Goal: Task Accomplishment & Management: Complete application form

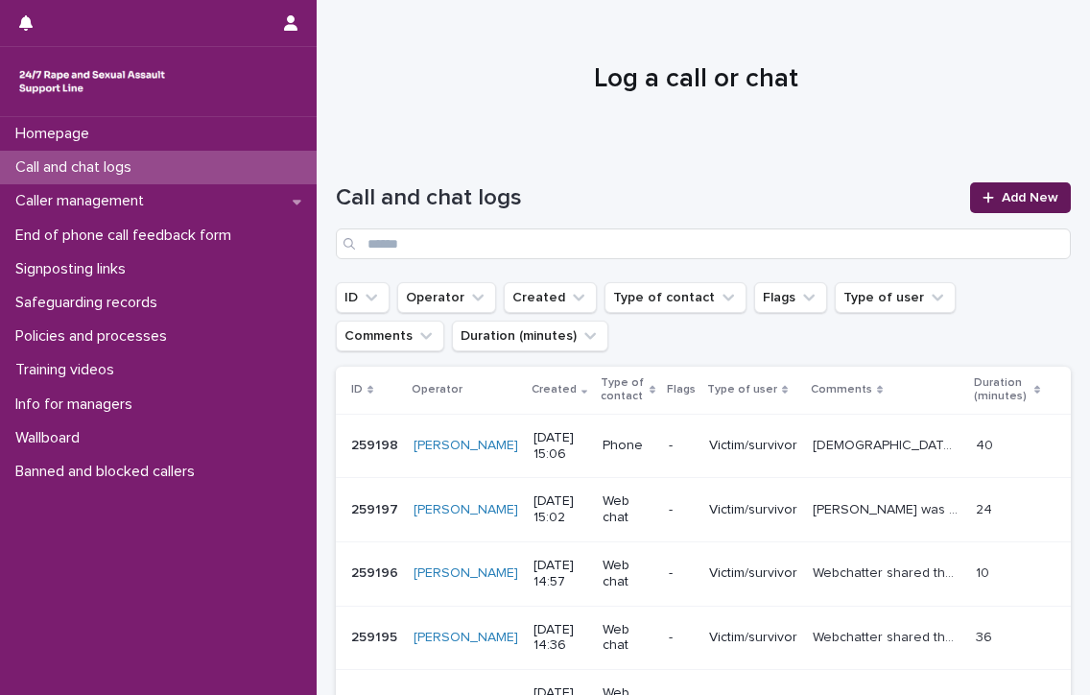
click at [1033, 187] on link "Add New" at bounding box center [1020, 197] width 101 height 31
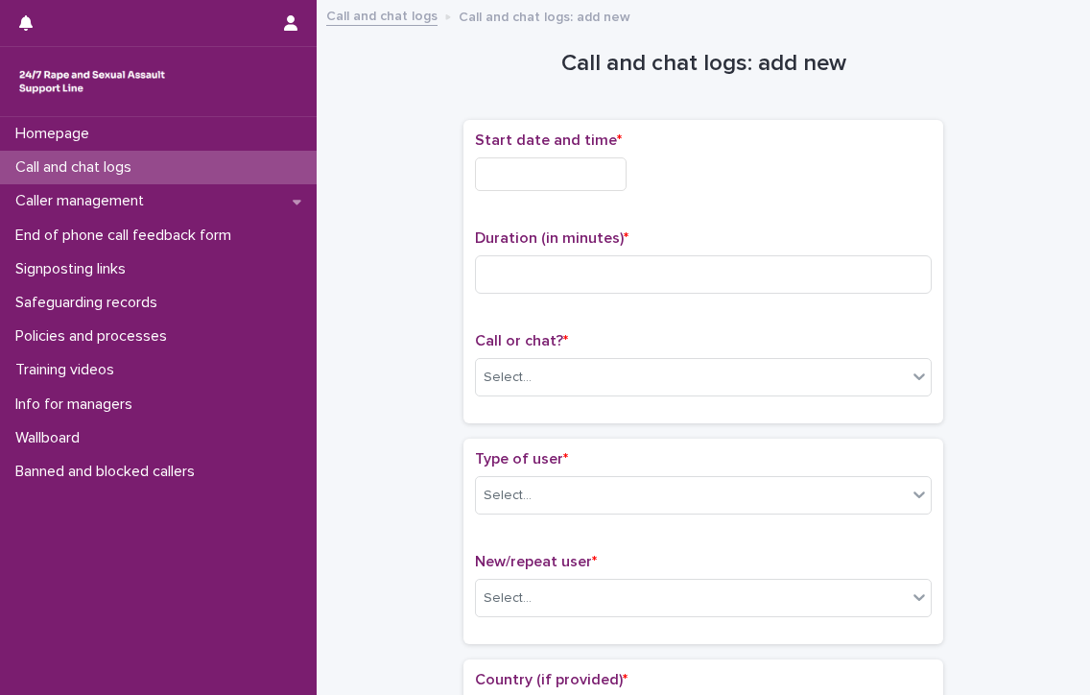
click at [509, 171] on input "text" at bounding box center [551, 174] width 152 height 34
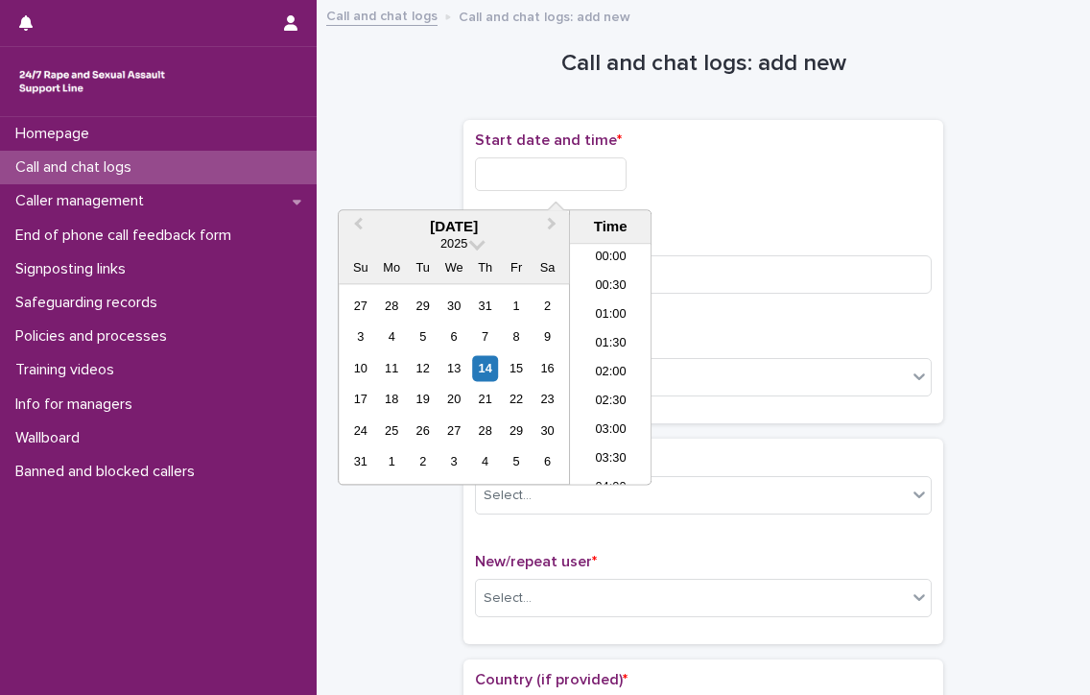
scroll to position [758, 0]
click at [610, 329] on li "14:30" at bounding box center [611, 335] width 82 height 29
click at [606, 176] on input "**********" at bounding box center [551, 174] width 152 height 34
type input "**********"
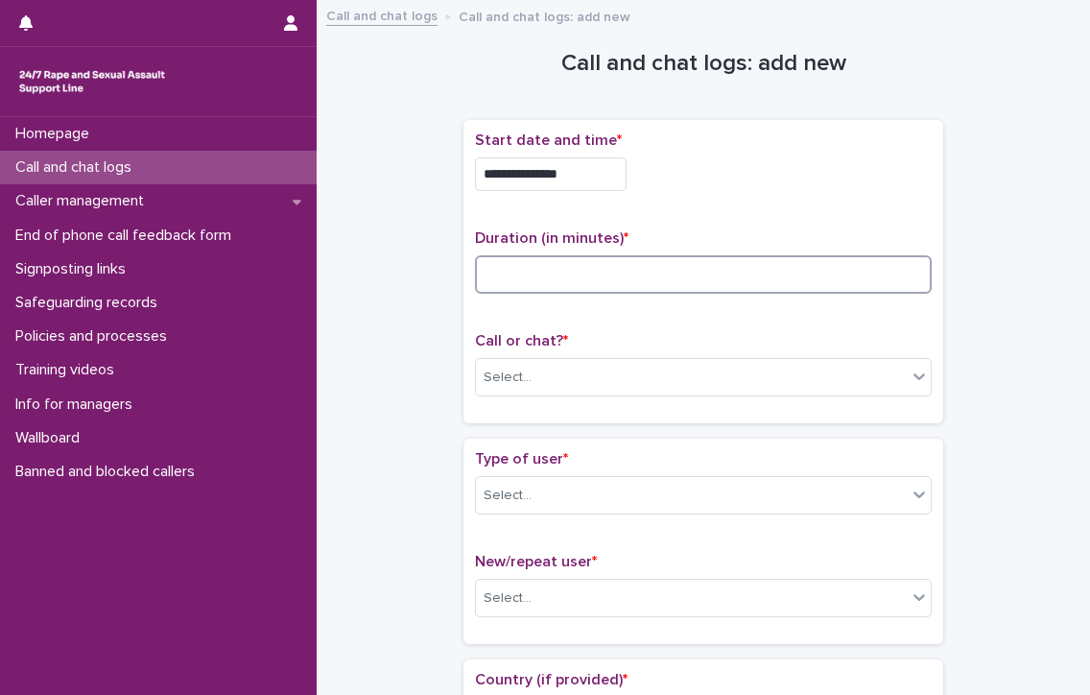
click at [778, 269] on input at bounding box center [703, 274] width 457 height 38
type input "**"
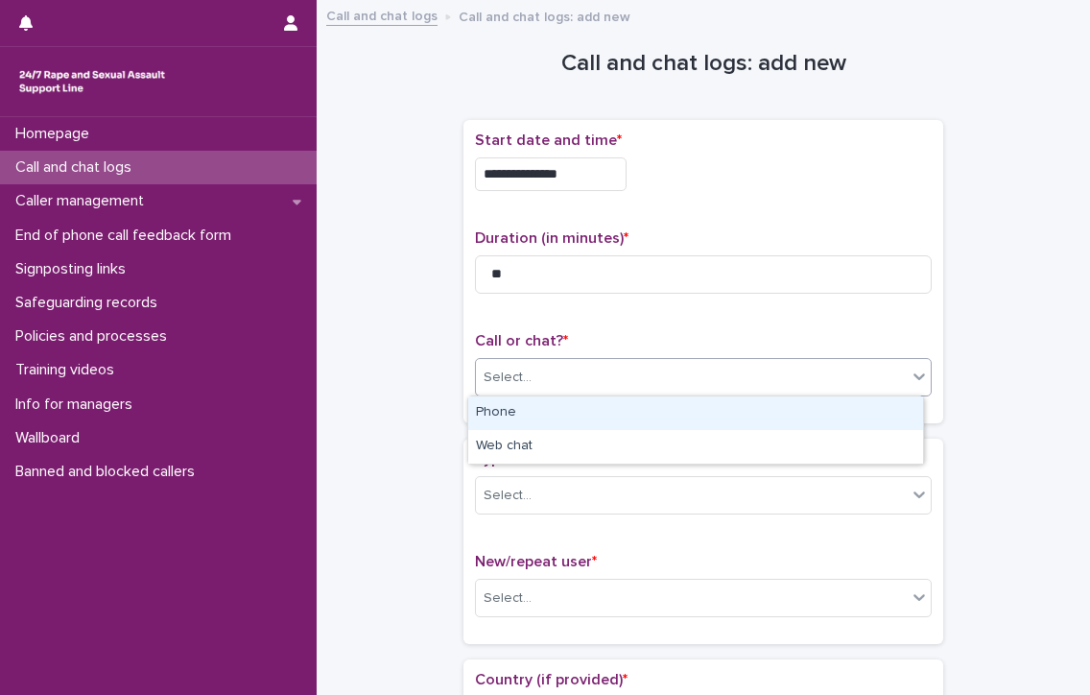
click at [721, 373] on div "Select..." at bounding box center [691, 378] width 431 height 32
click at [637, 412] on div "Phone" at bounding box center [695, 413] width 455 height 34
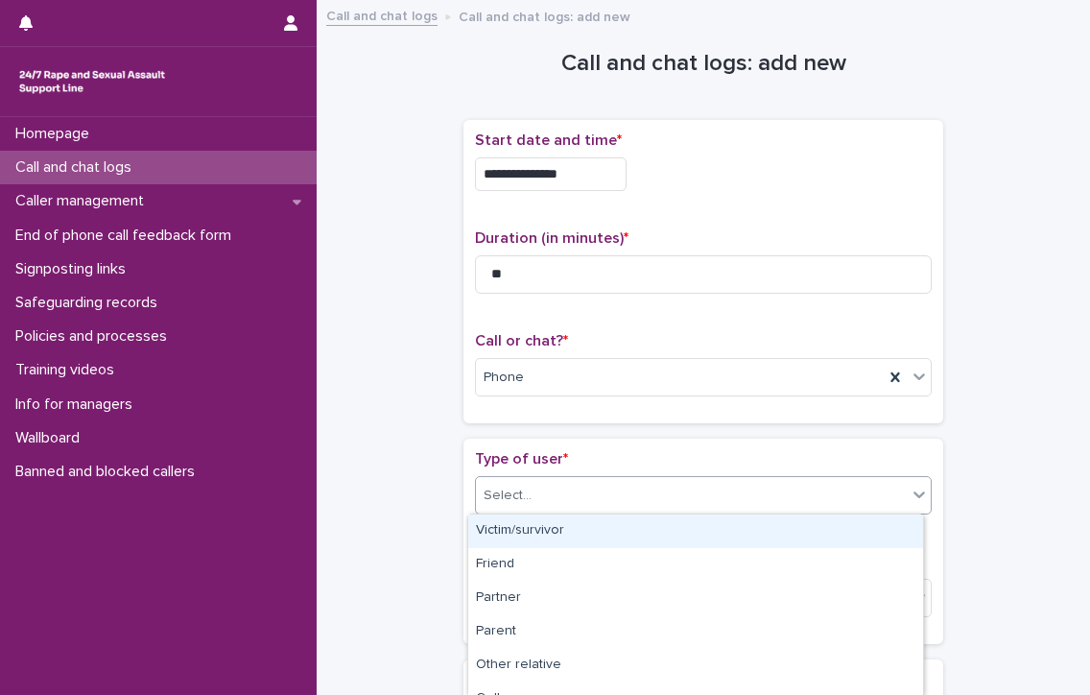
click at [503, 494] on div "Select..." at bounding box center [508, 496] width 48 height 20
click at [596, 521] on div "Victim/survivor" at bounding box center [695, 531] width 455 height 34
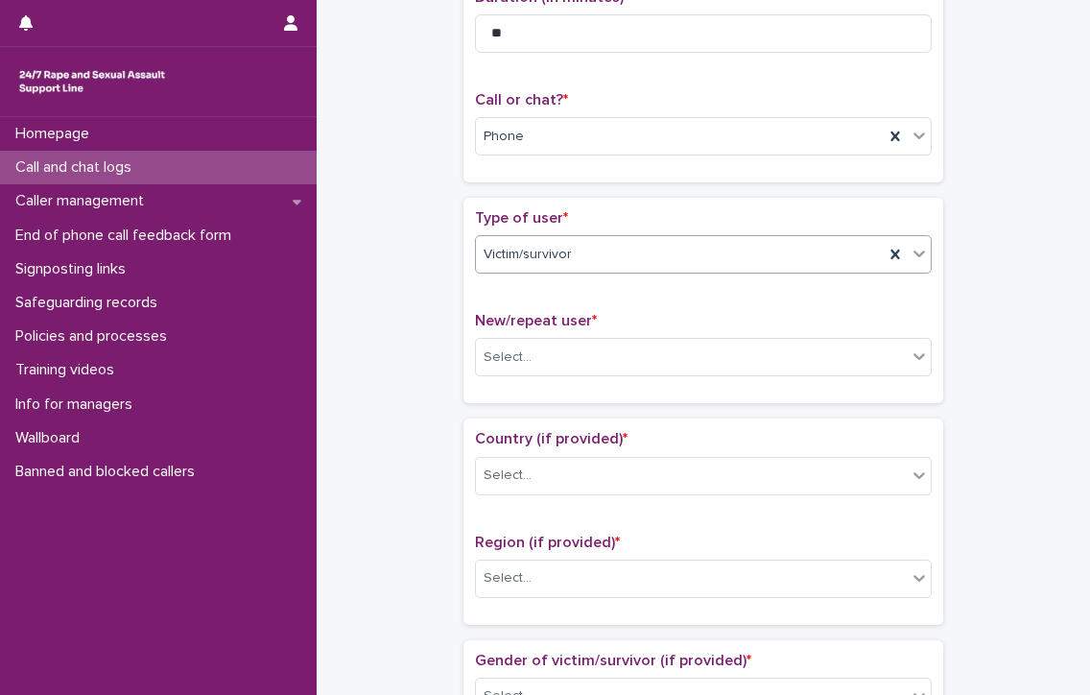
scroll to position [288, 0]
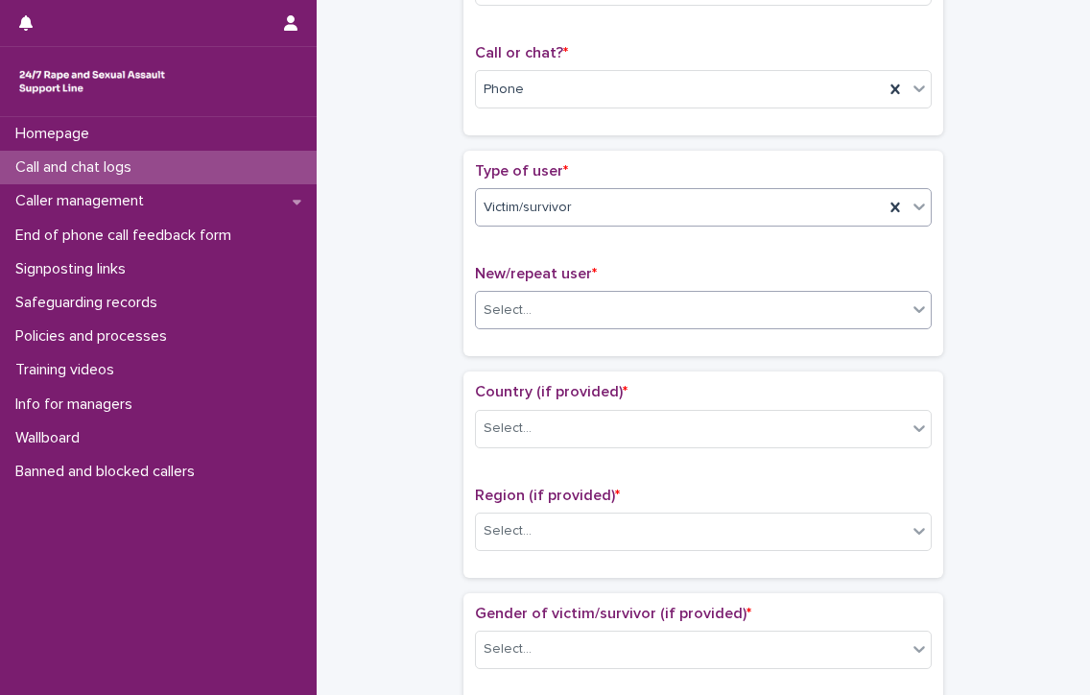
click at [619, 298] on div "Select..." at bounding box center [691, 311] width 431 height 32
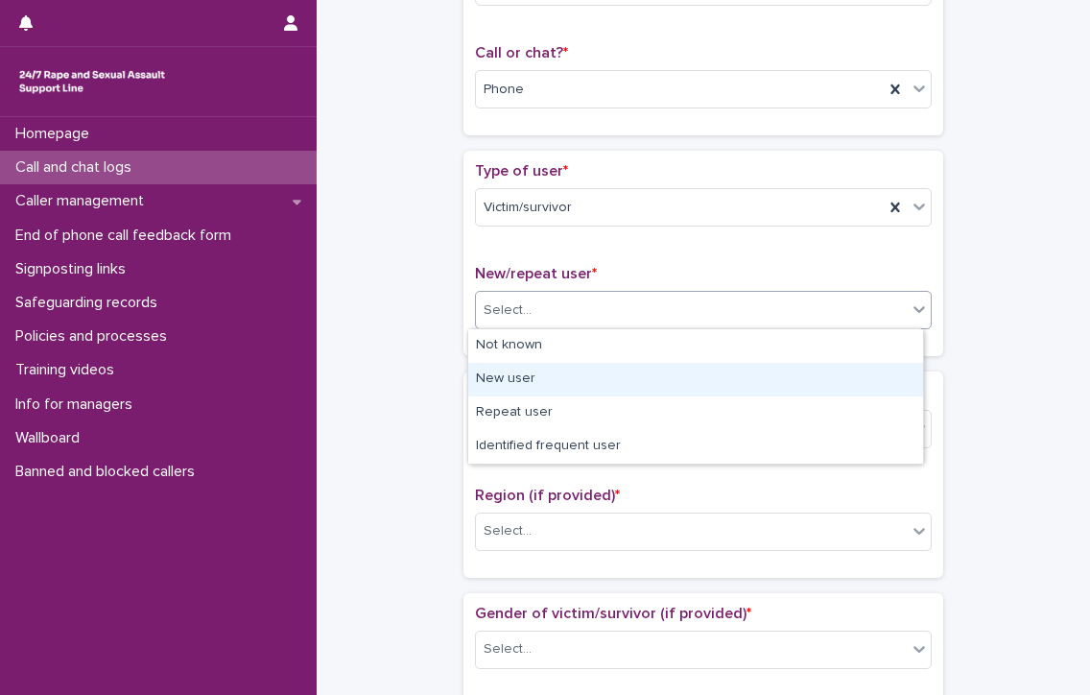
click at [587, 377] on div "New user" at bounding box center [695, 380] width 455 height 34
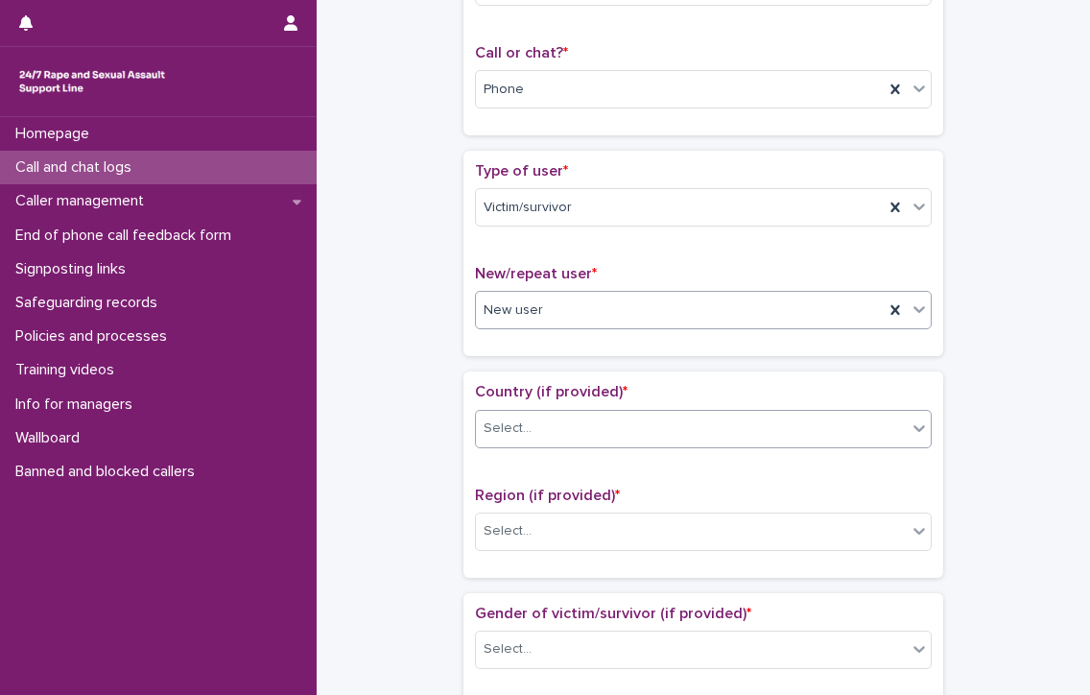
click at [517, 421] on div "Select..." at bounding box center [508, 428] width 48 height 20
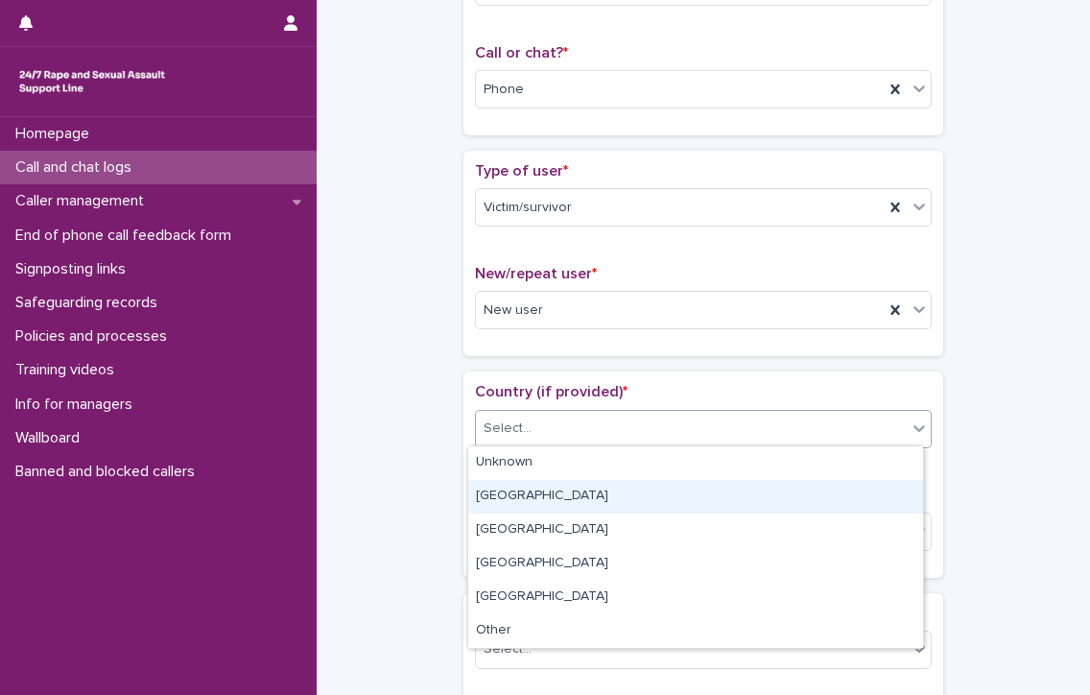
click at [516, 498] on div "[GEOGRAPHIC_DATA]" at bounding box center [695, 497] width 455 height 34
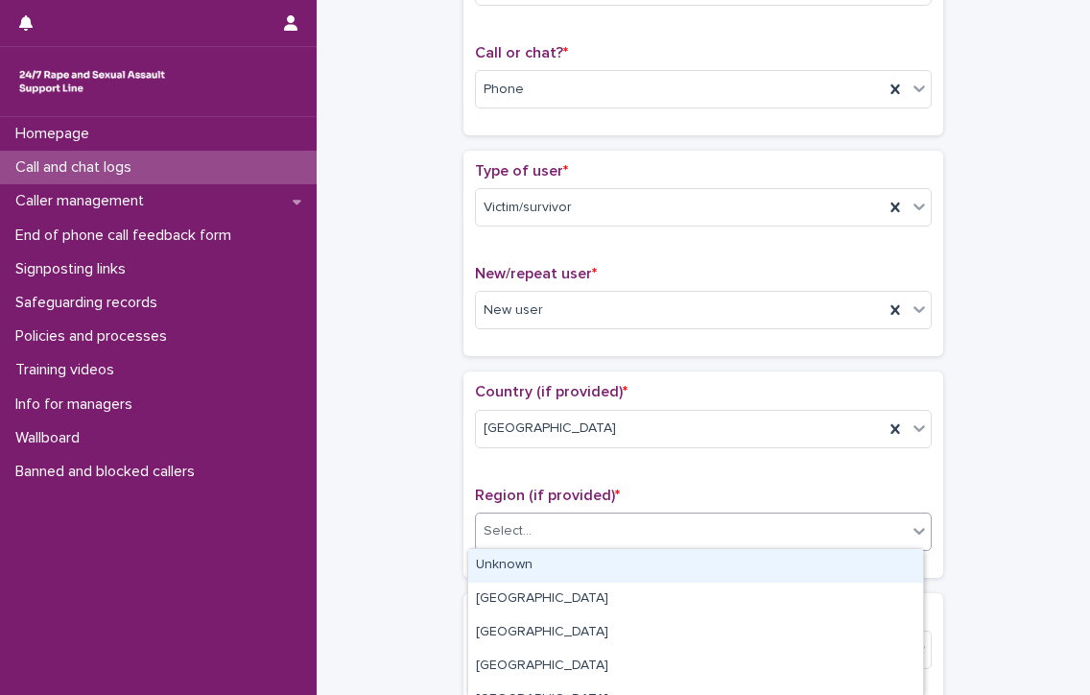
click at [538, 528] on div "Select..." at bounding box center [691, 531] width 431 height 32
click at [549, 569] on div "Unknown" at bounding box center [695, 566] width 455 height 34
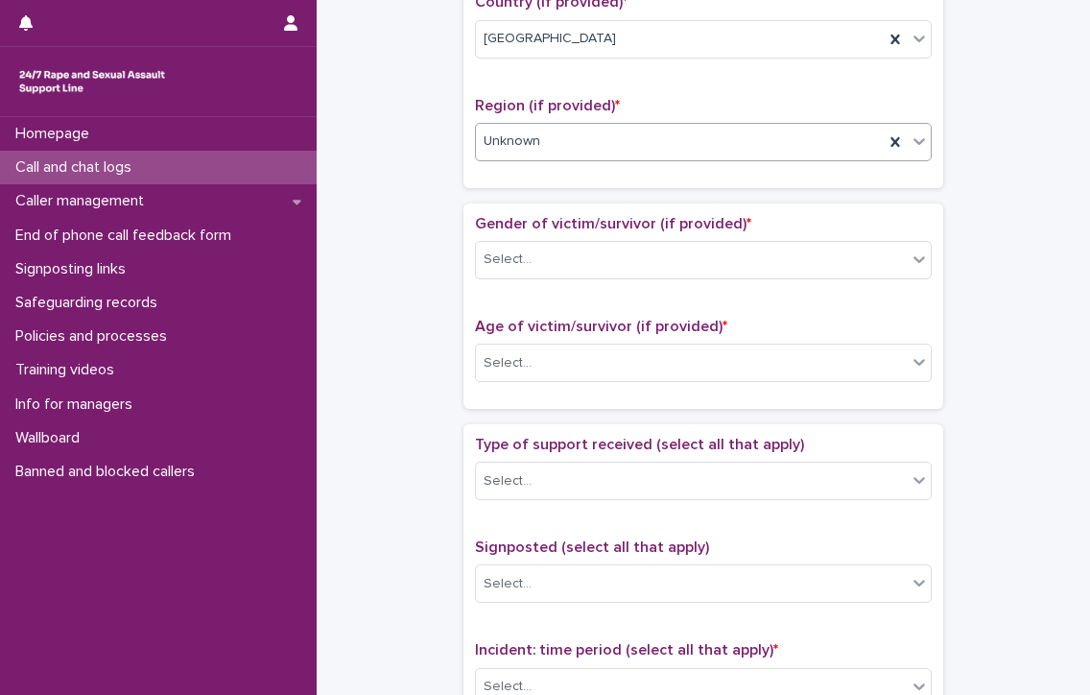
scroll to position [768, 0]
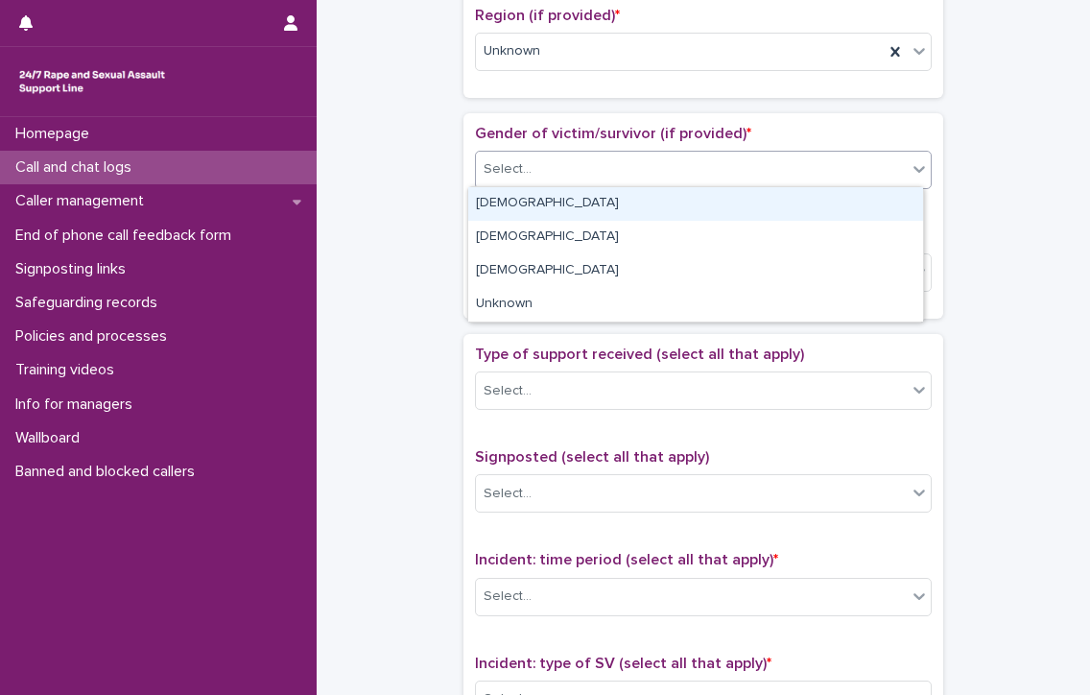
click at [594, 163] on div "Select..." at bounding box center [691, 170] width 431 height 32
click at [593, 190] on div "[DEMOGRAPHIC_DATA]" at bounding box center [695, 204] width 455 height 34
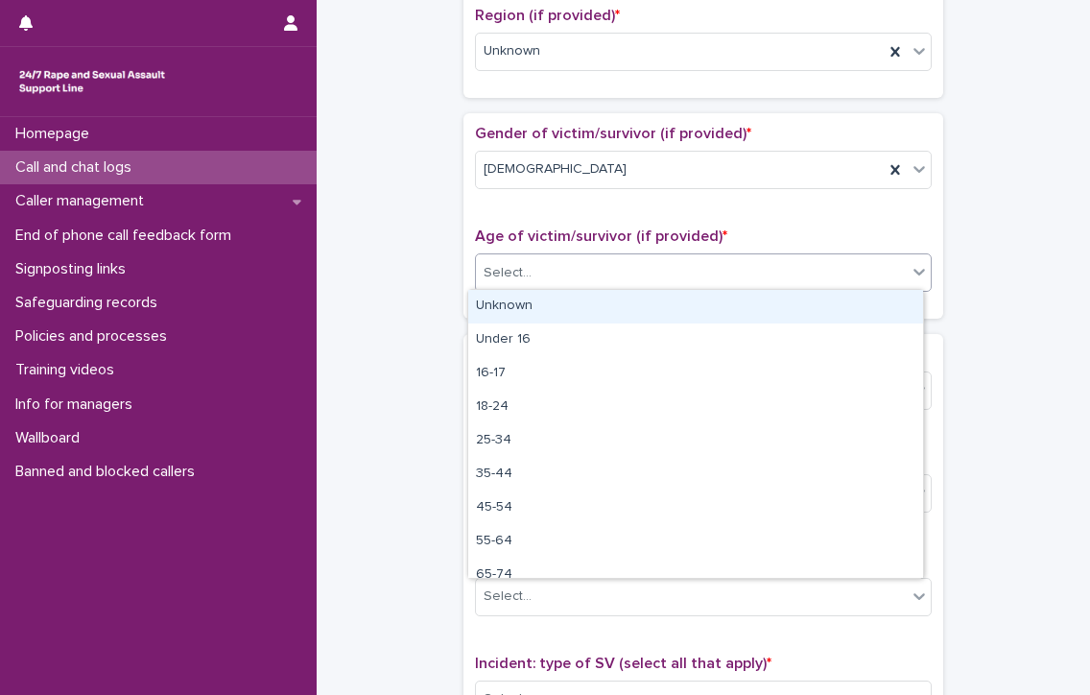
click at [560, 269] on div "Select..." at bounding box center [691, 273] width 431 height 32
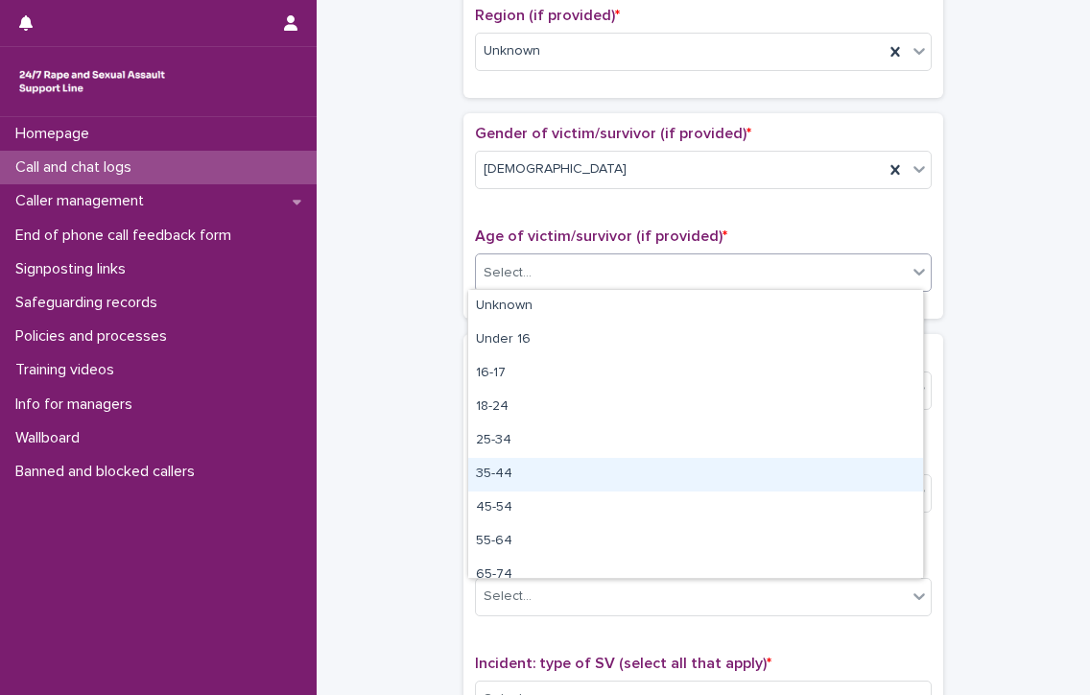
click at [496, 470] on div "35-44" at bounding box center [695, 475] width 455 height 34
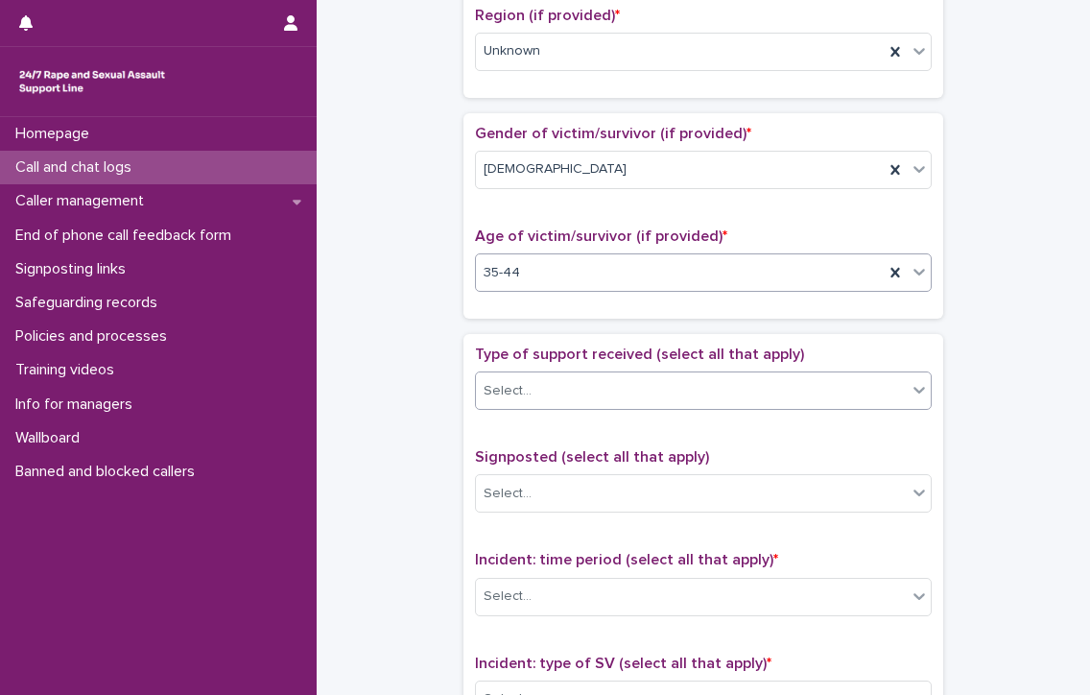
click at [536, 382] on div "Select..." at bounding box center [691, 391] width 431 height 32
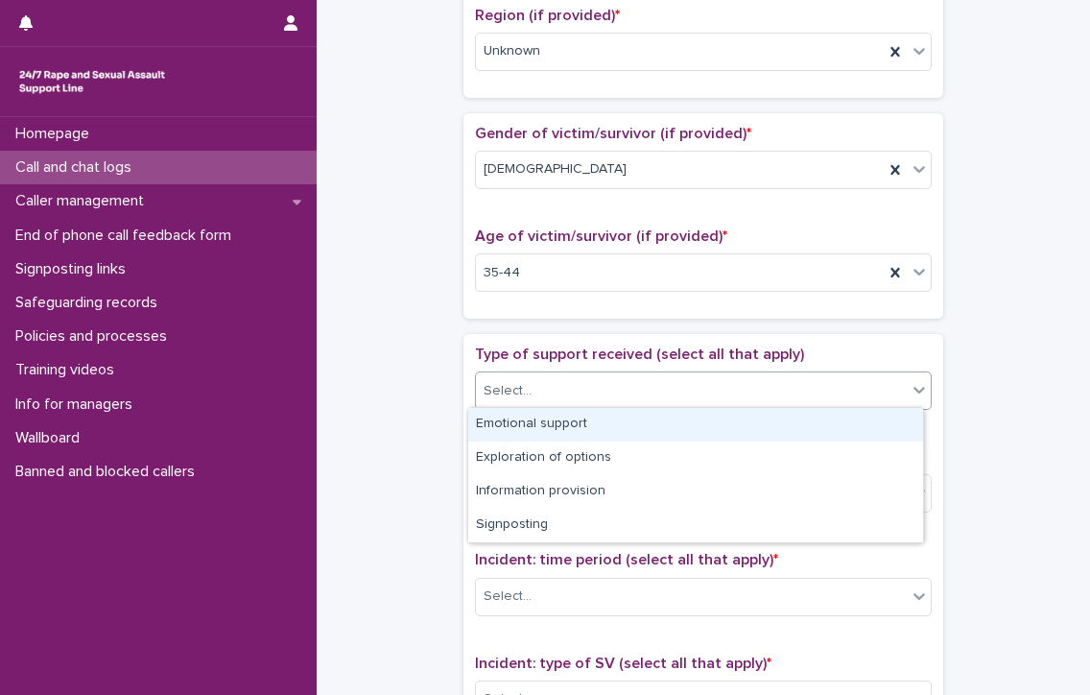
click at [555, 423] on div "Emotional support" at bounding box center [695, 425] width 455 height 34
click at [655, 379] on div "Emotional support" at bounding box center [680, 391] width 408 height 34
click at [660, 427] on div "Exploration of options" at bounding box center [695, 425] width 455 height 34
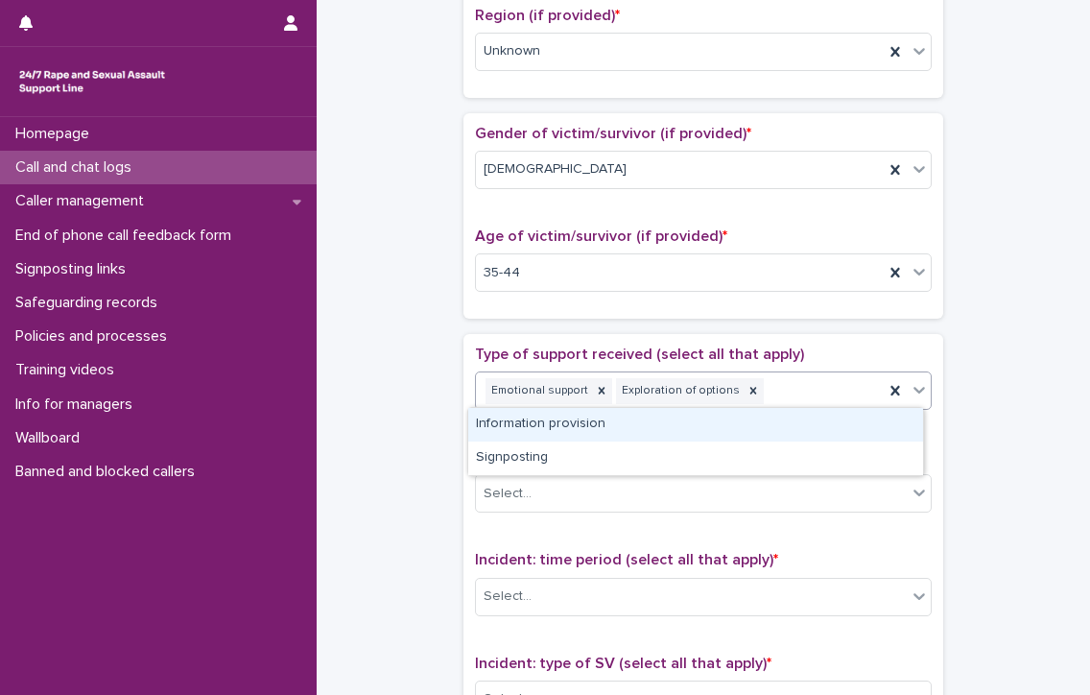
click at [784, 379] on div "Emotional support Exploration of options" at bounding box center [680, 391] width 408 height 34
click at [786, 432] on div "Information provision" at bounding box center [695, 425] width 455 height 34
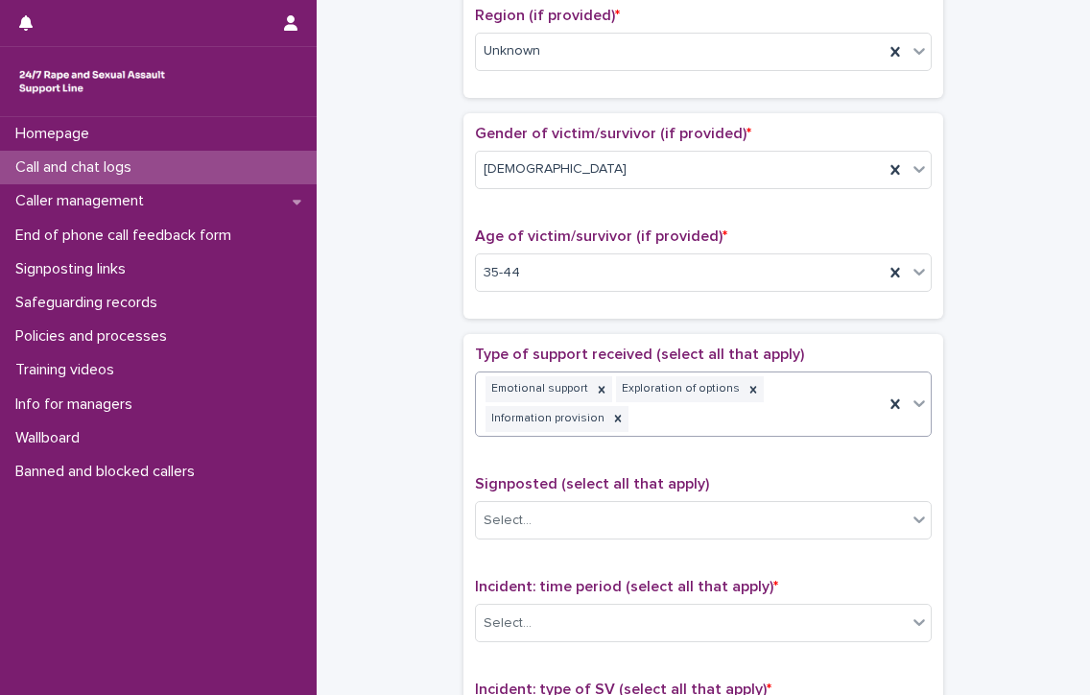
scroll to position [780, 0]
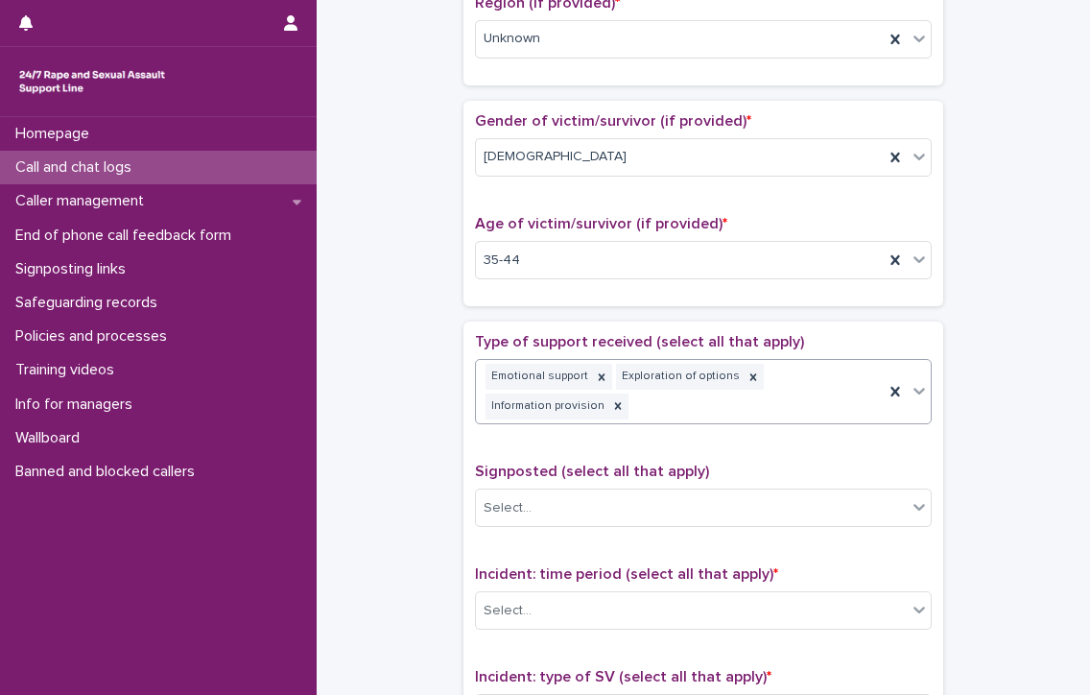
click at [810, 383] on div "Emotional support Exploration of options Information provision" at bounding box center [680, 391] width 408 height 63
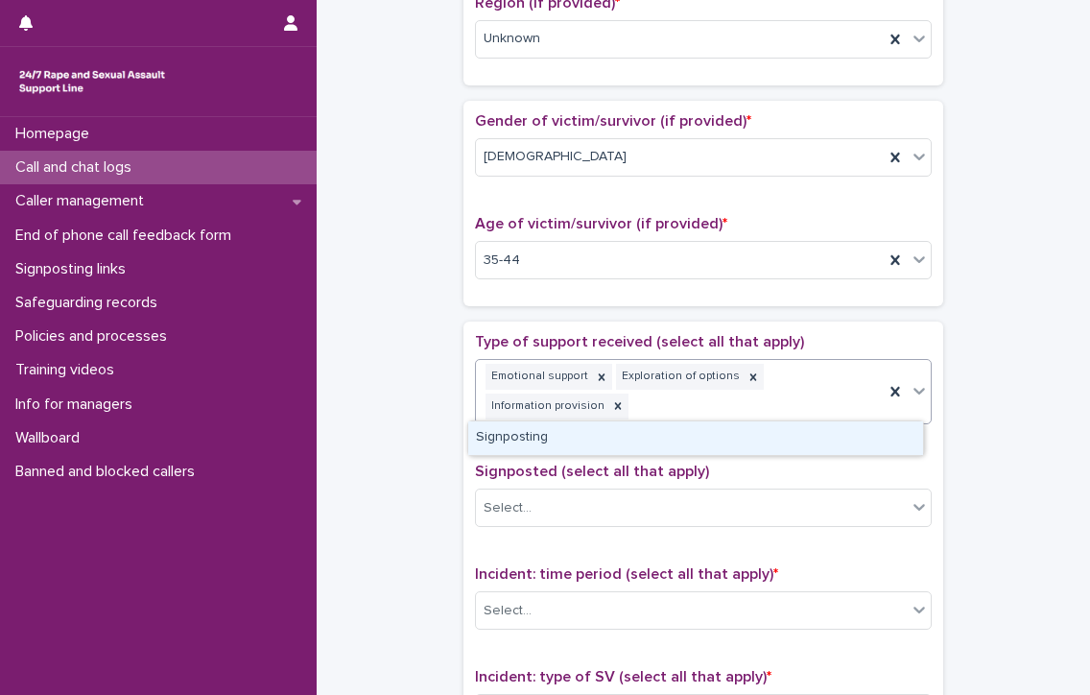
click at [810, 435] on div "Signposting" at bounding box center [695, 438] width 455 height 34
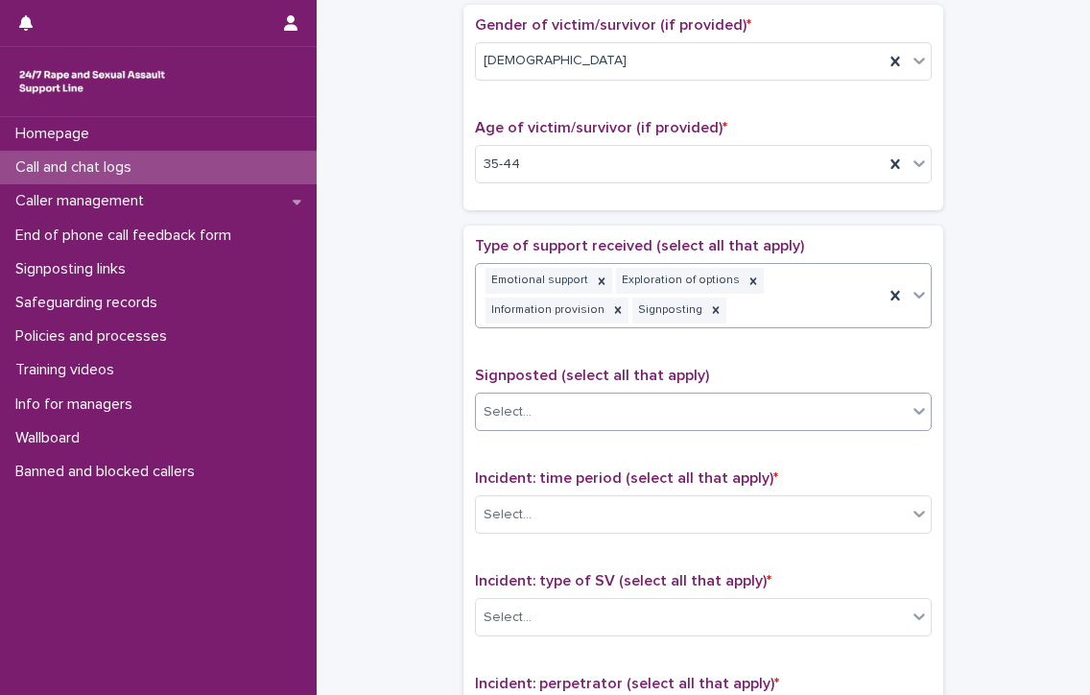
scroll to position [972, 0]
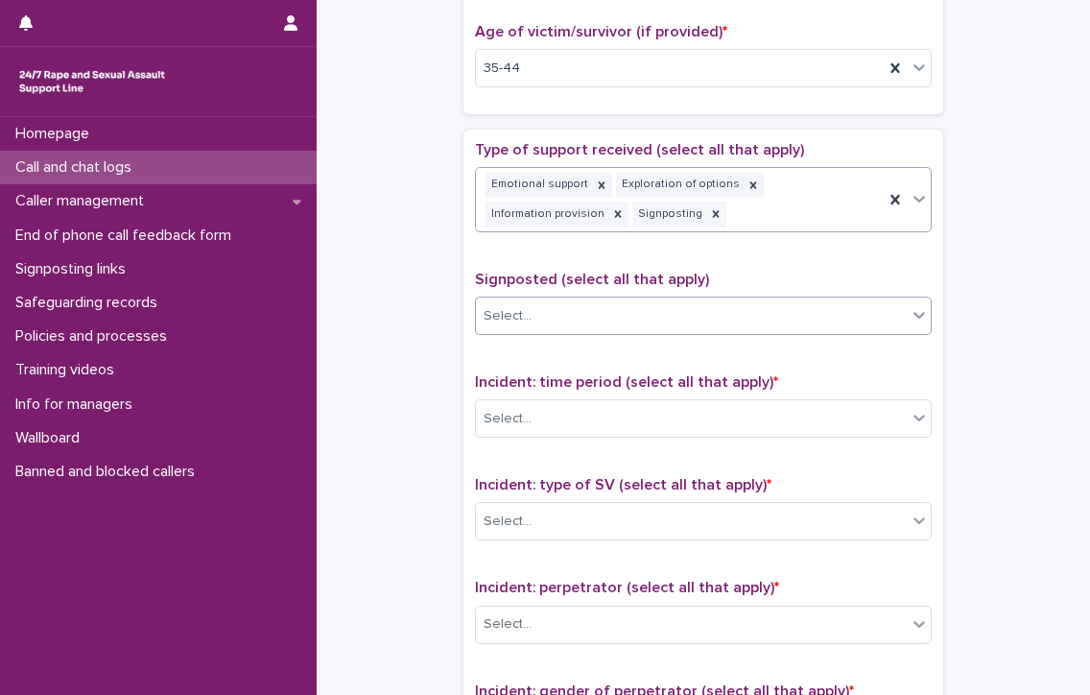
click at [590, 300] on div "Select..." at bounding box center [691, 316] width 431 height 32
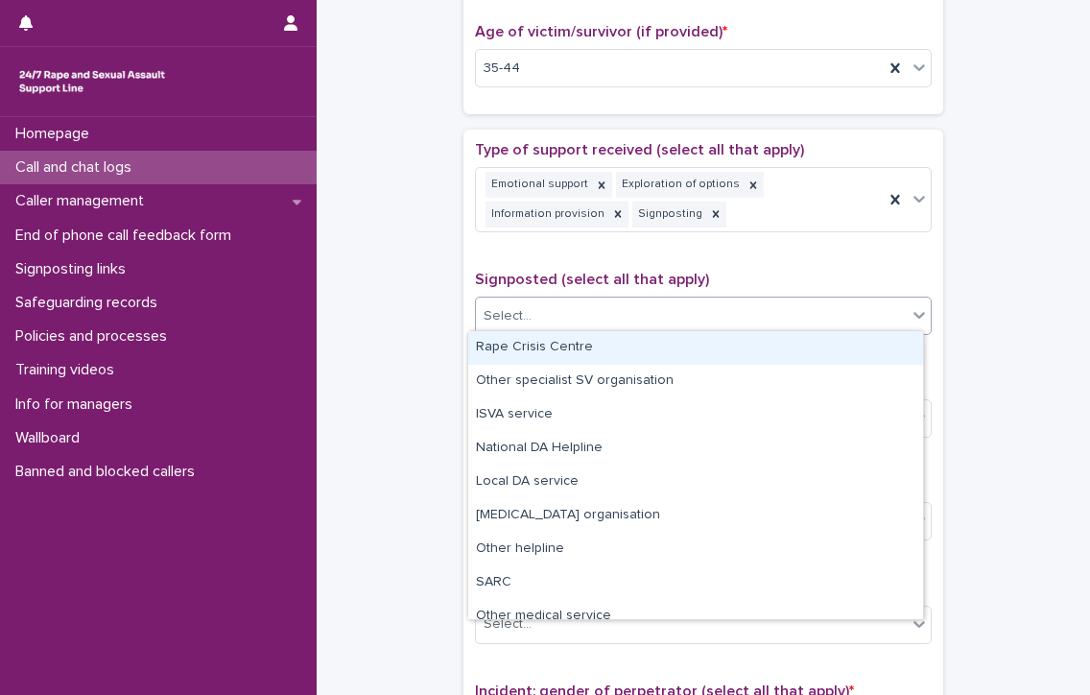
click at [603, 343] on div "Rape Crisis Centre" at bounding box center [695, 348] width 455 height 34
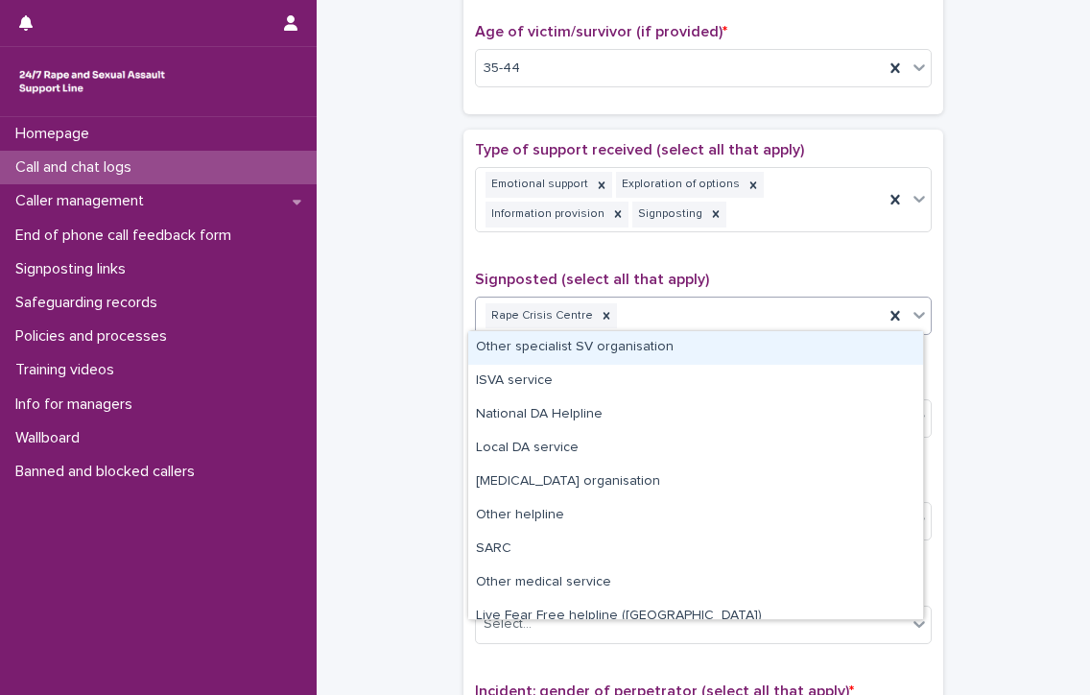
click at [738, 297] on div "Rape Crisis Centre" at bounding box center [703, 316] width 457 height 38
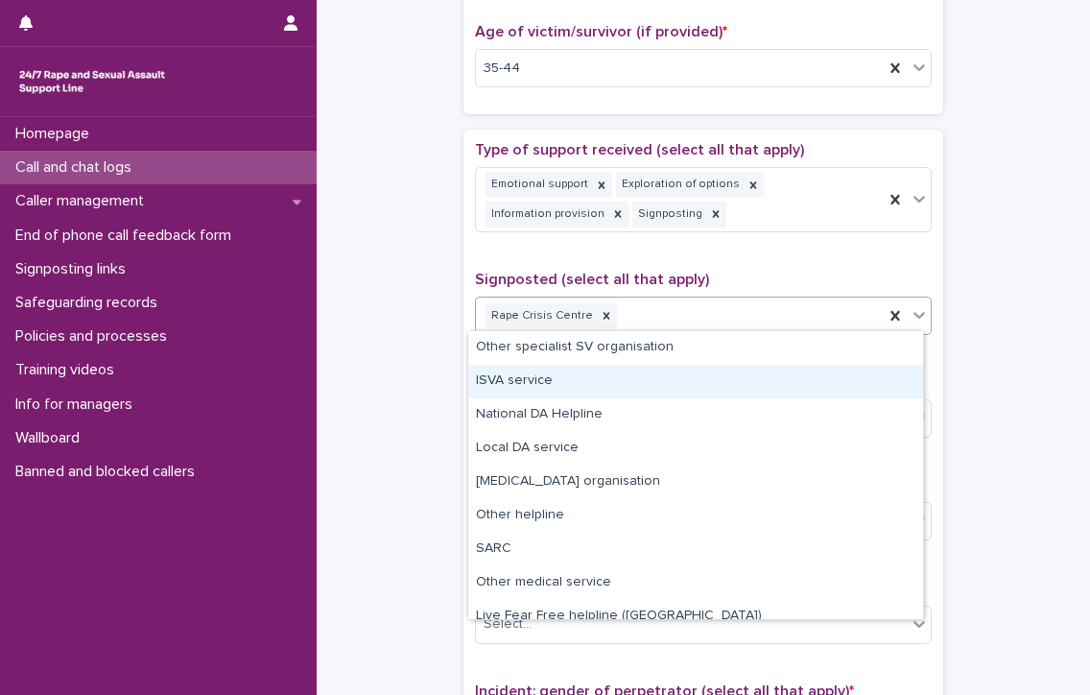
click at [583, 378] on div "ISVA service" at bounding box center [695, 382] width 455 height 34
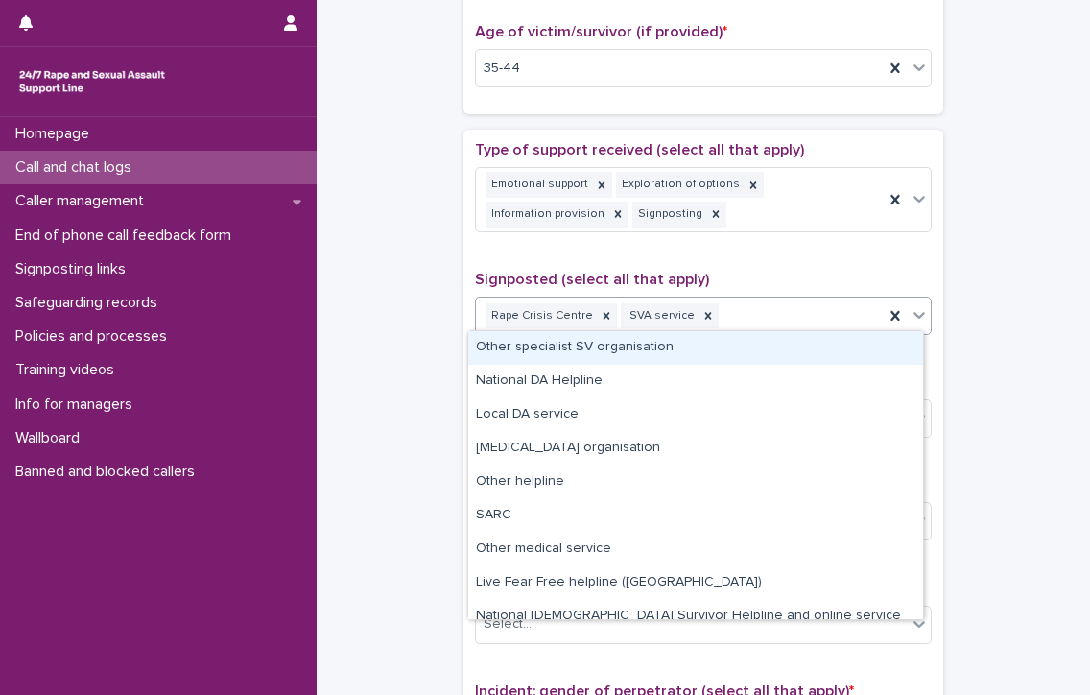
click at [784, 302] on div "Rape Crisis Centre ISVA service" at bounding box center [680, 316] width 408 height 34
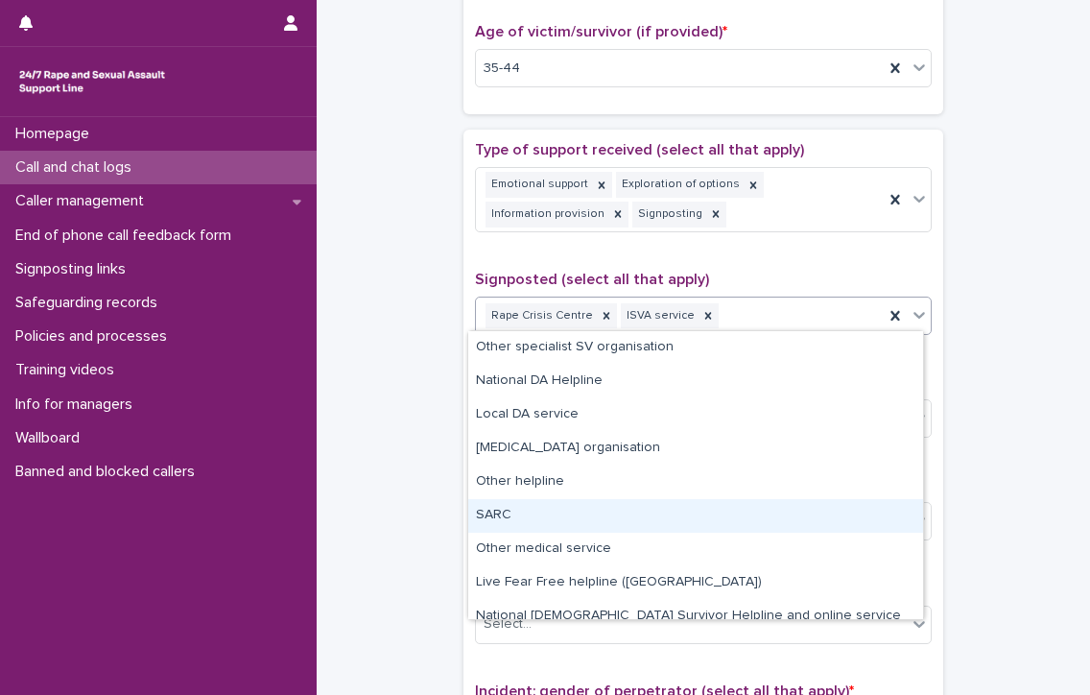
click at [484, 517] on div "SARC" at bounding box center [695, 516] width 455 height 34
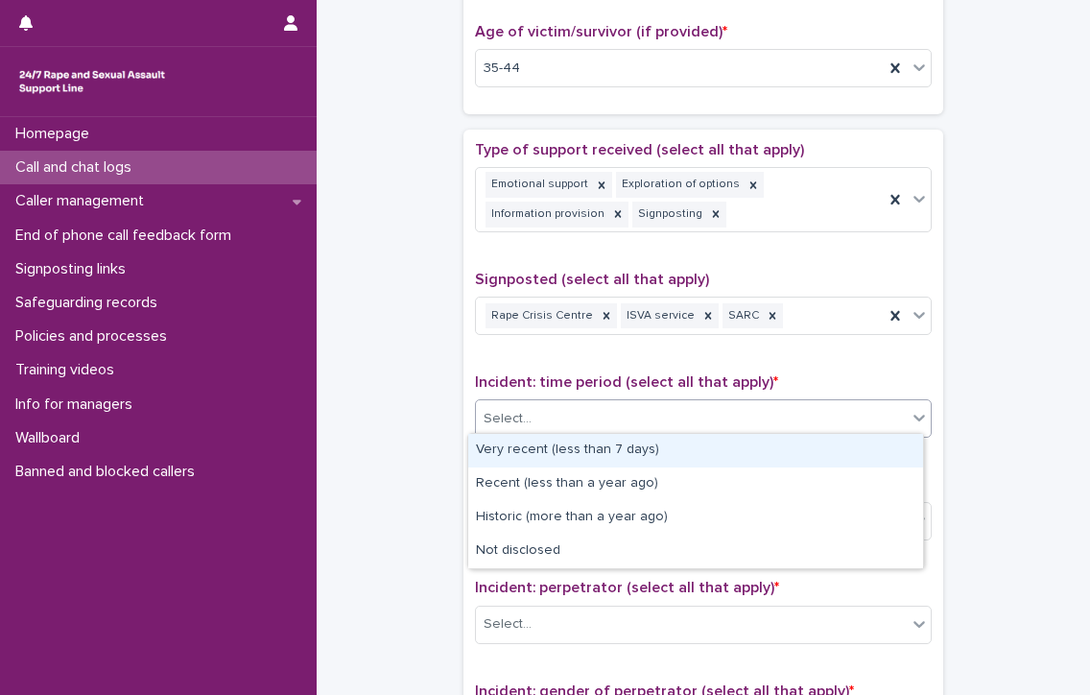
click at [557, 412] on div "Select..." at bounding box center [691, 419] width 431 height 32
click at [648, 444] on div "Very recent (less than 7 days)" at bounding box center [695, 451] width 455 height 34
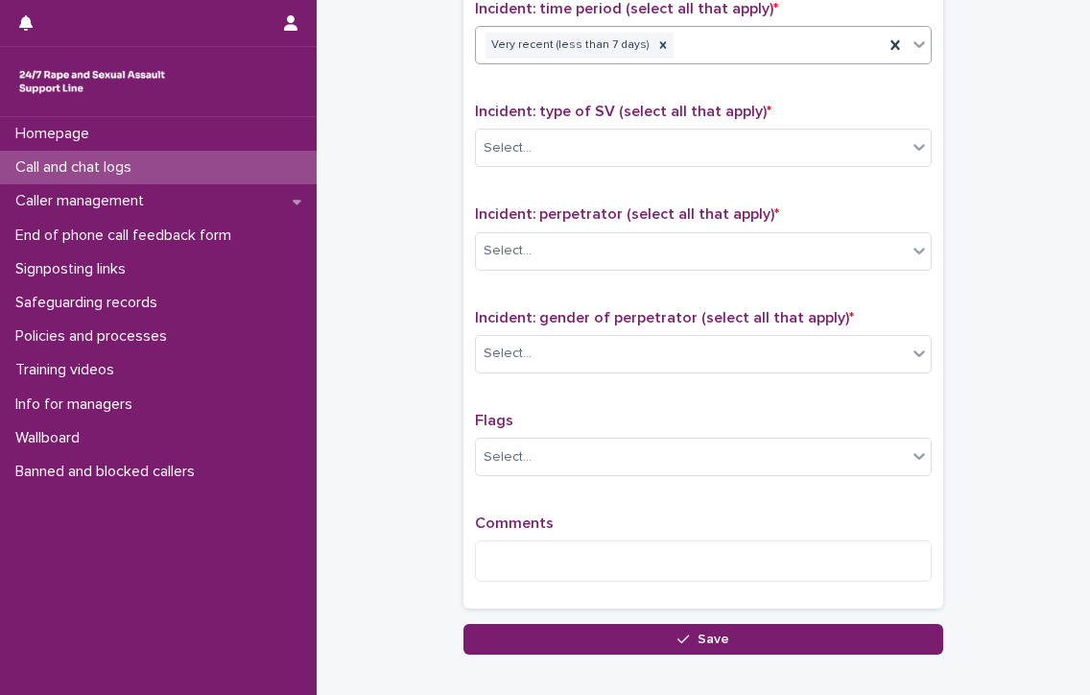
scroll to position [1356, 0]
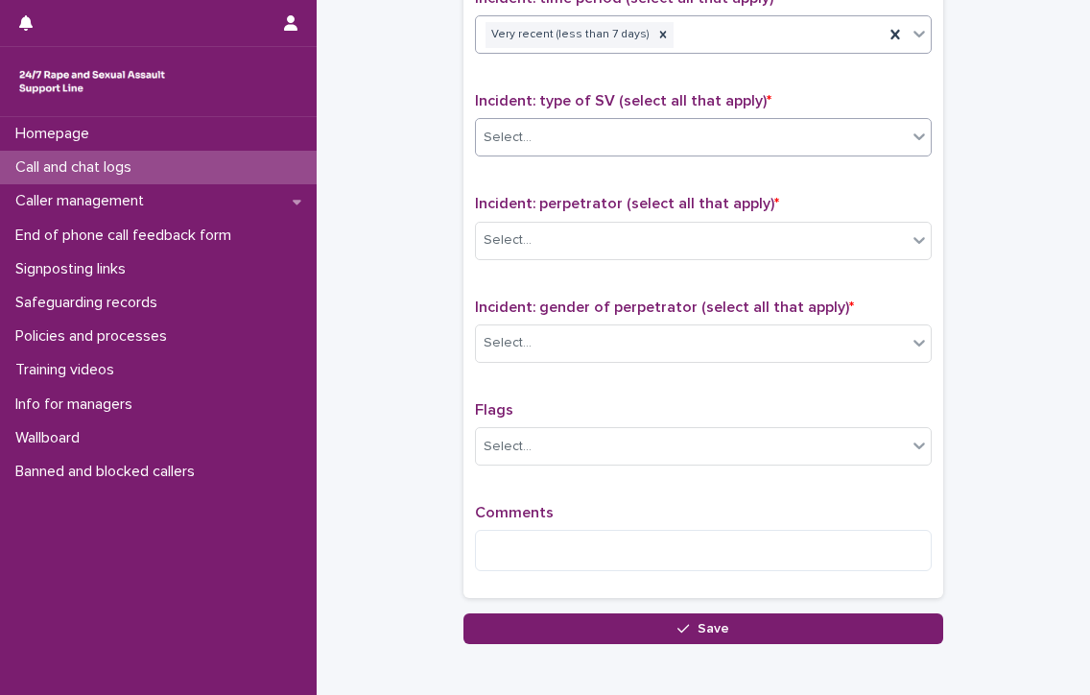
click at [484, 128] on div "Select..." at bounding box center [508, 138] width 48 height 20
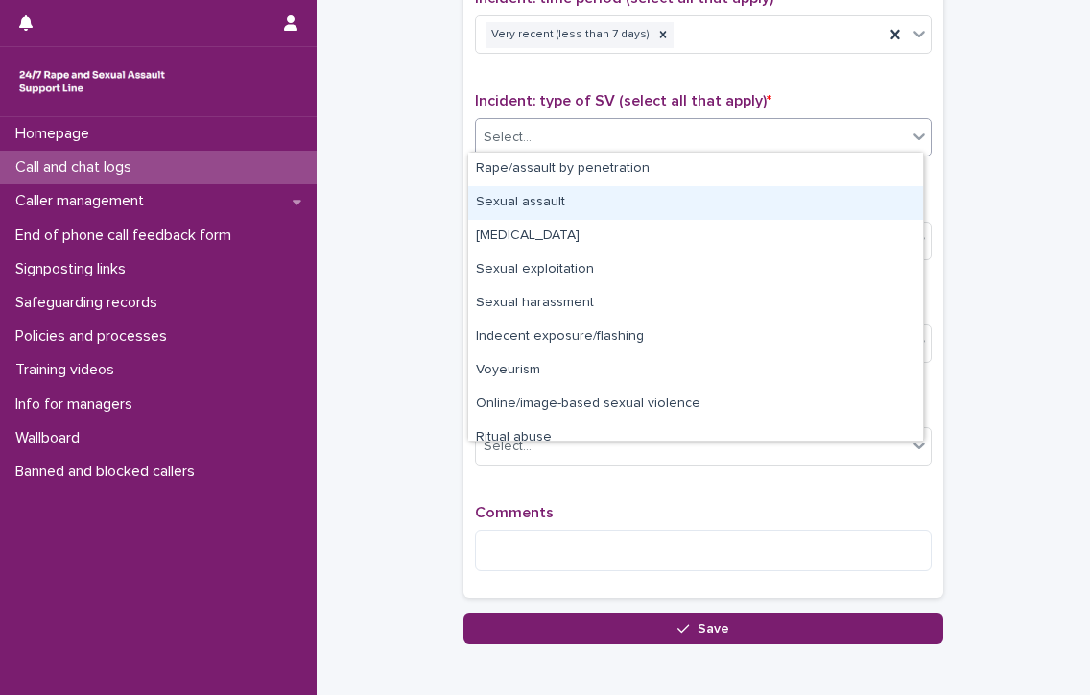
click at [540, 199] on div "Sexual assault" at bounding box center [695, 203] width 455 height 34
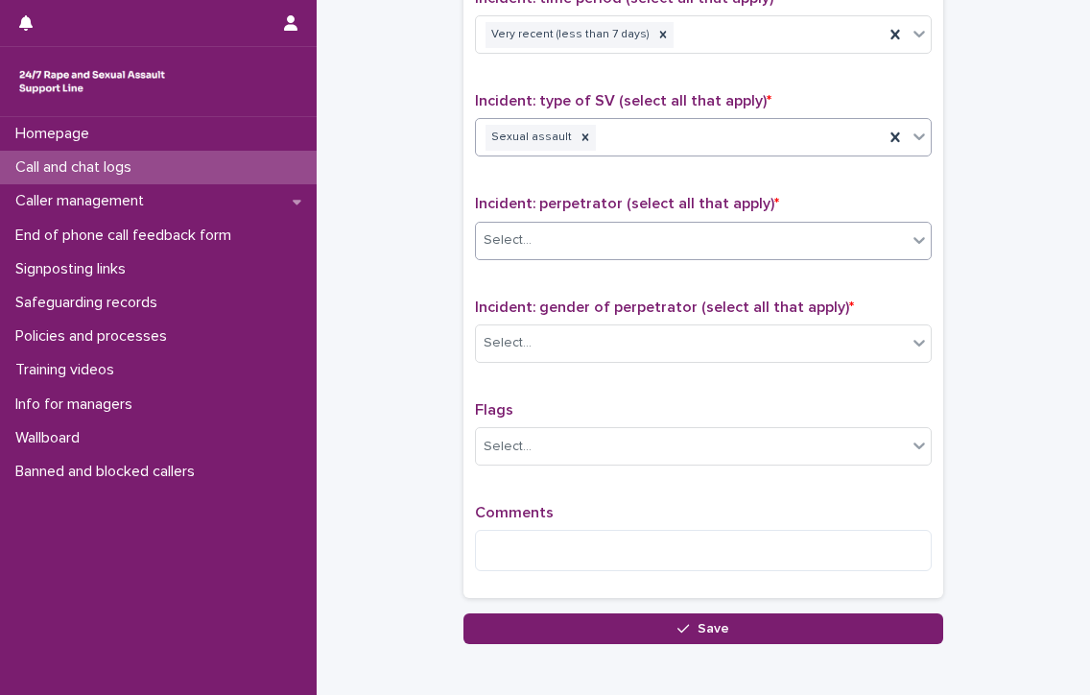
click at [541, 233] on div "Select..." at bounding box center [691, 241] width 431 height 32
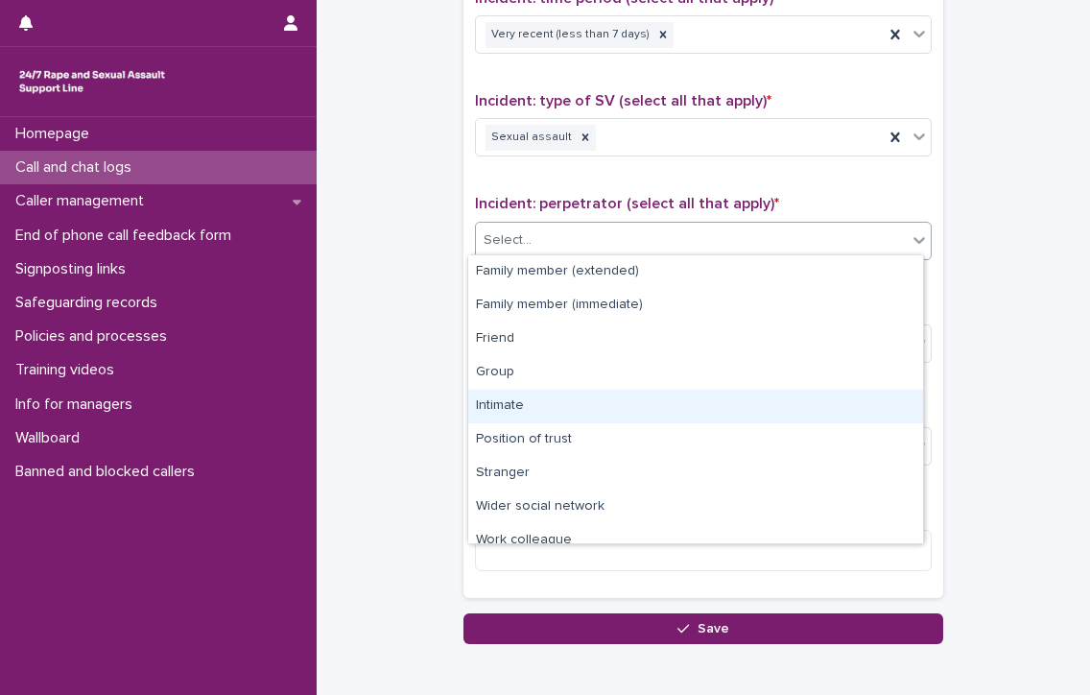
click at [563, 410] on div "Intimate" at bounding box center [695, 407] width 455 height 34
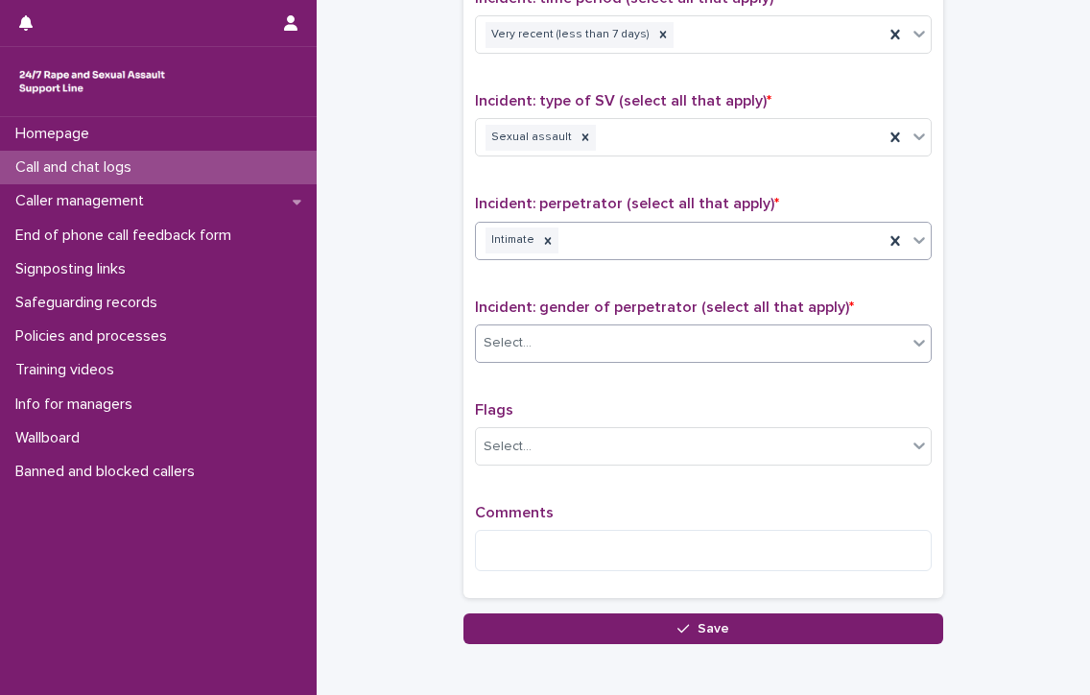
click at [537, 329] on div "Select..." at bounding box center [691, 343] width 431 height 32
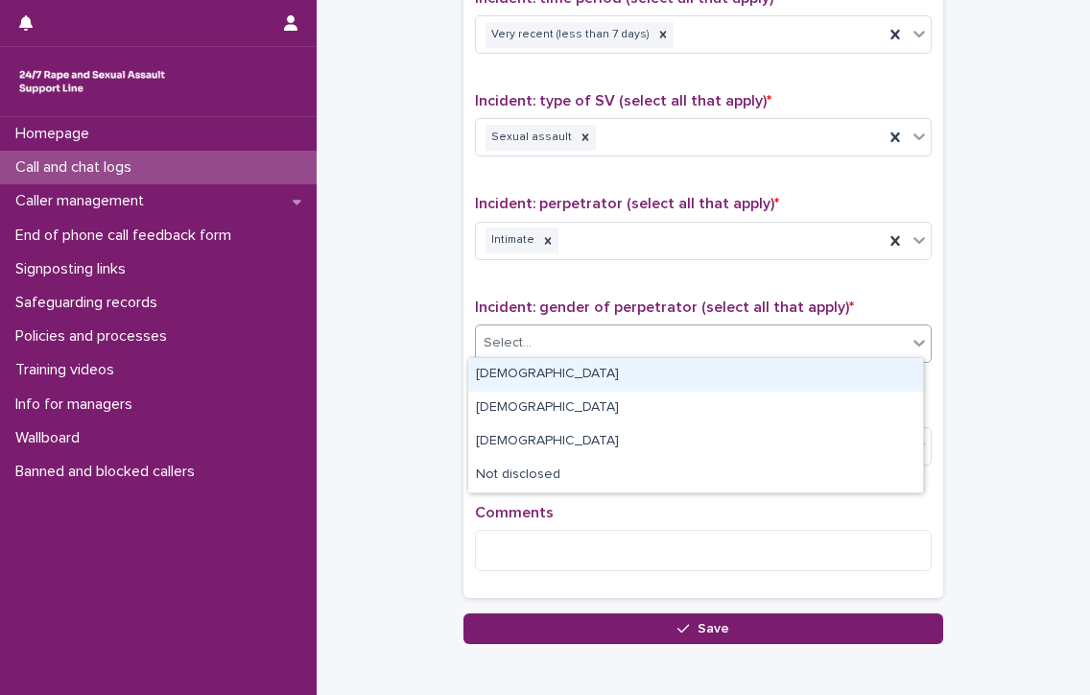
click at [538, 370] on div "[DEMOGRAPHIC_DATA]" at bounding box center [695, 375] width 455 height 34
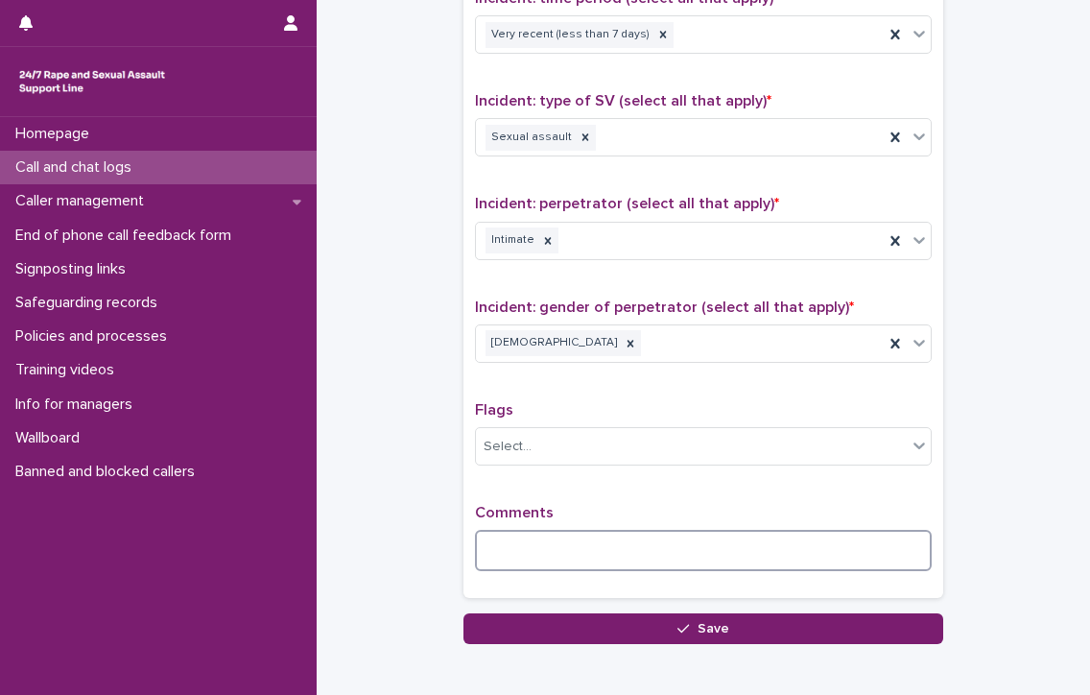
click at [608, 558] on textarea at bounding box center [703, 550] width 457 height 41
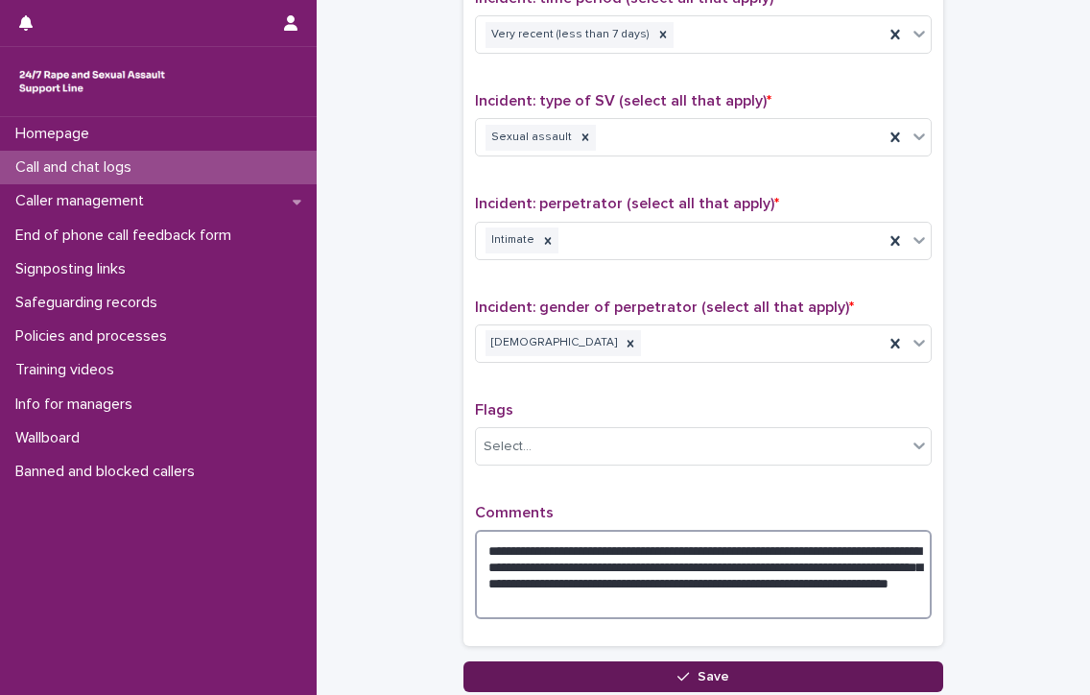
type textarea "**********"
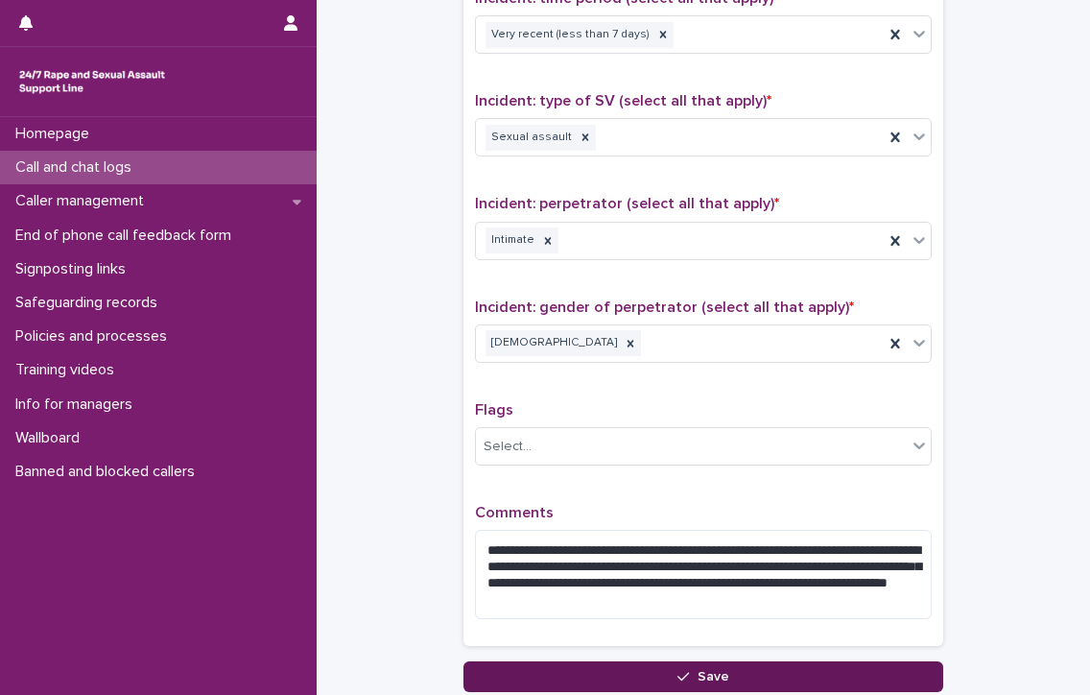
click at [649, 661] on button "Save" at bounding box center [704, 676] width 480 height 31
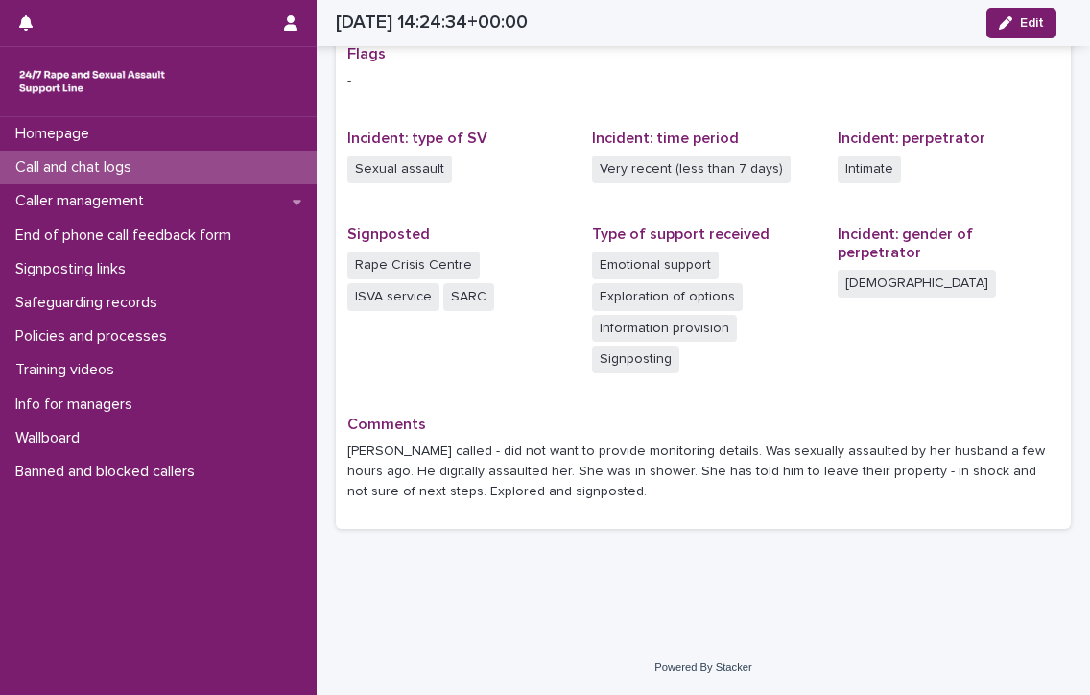
scroll to position [384, 0]
click at [85, 165] on p "Call and chat logs" at bounding box center [77, 167] width 139 height 18
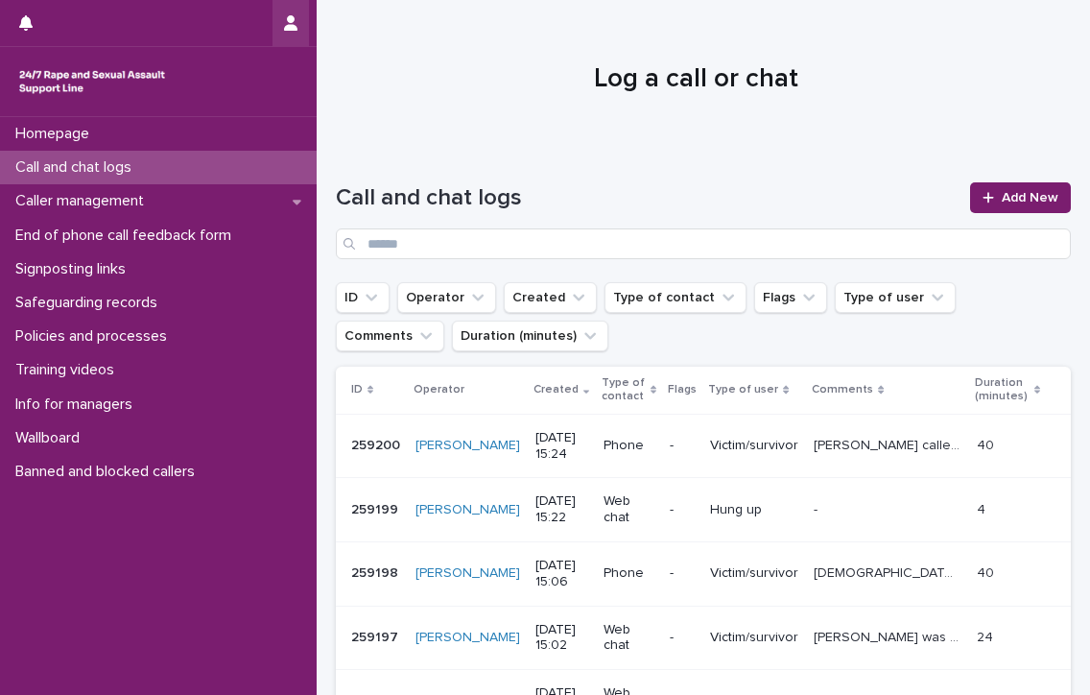
click at [290, 12] on button "button" at bounding box center [291, 23] width 36 height 46
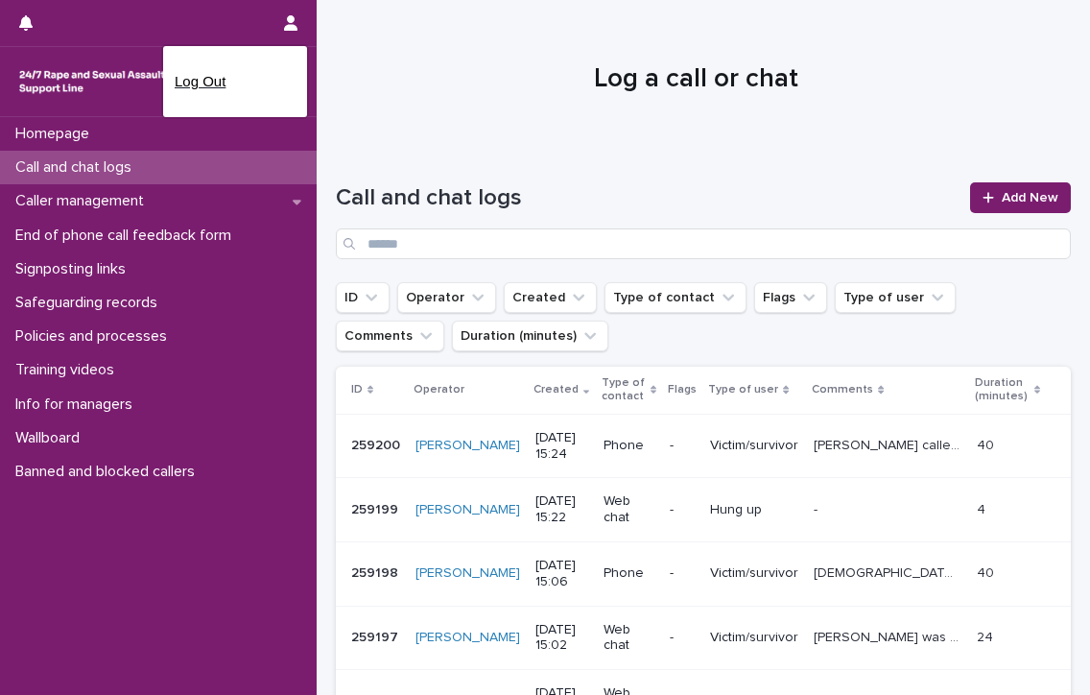
click at [202, 75] on p "Log Out" at bounding box center [235, 81] width 121 height 33
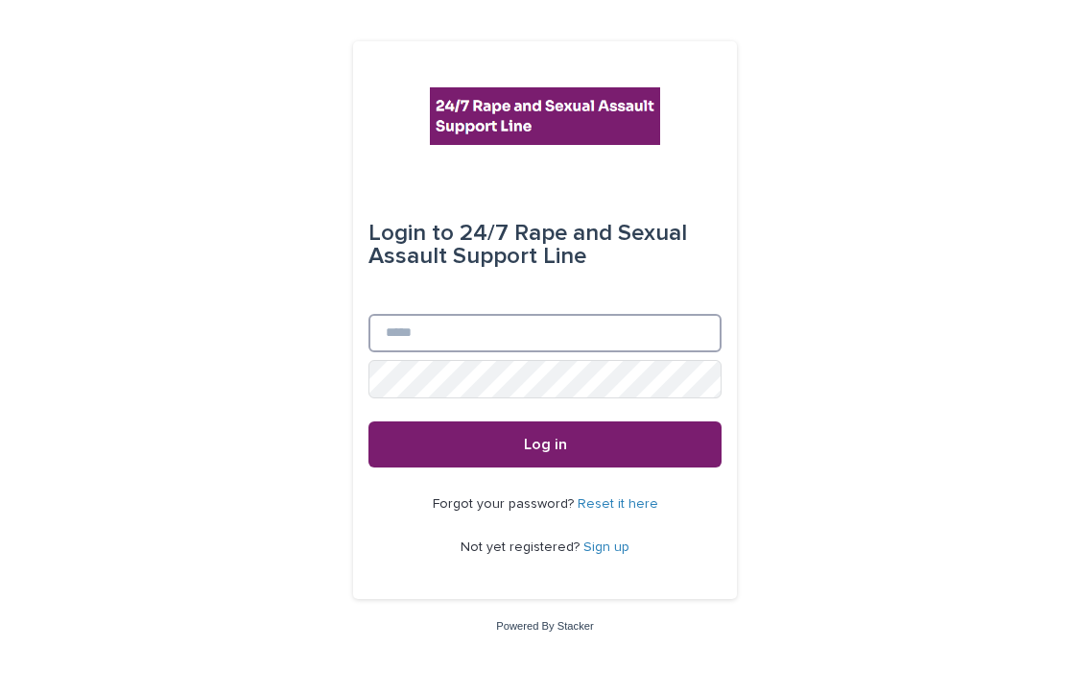
type input "**********"
